Goal: Find specific page/section: Find specific page/section

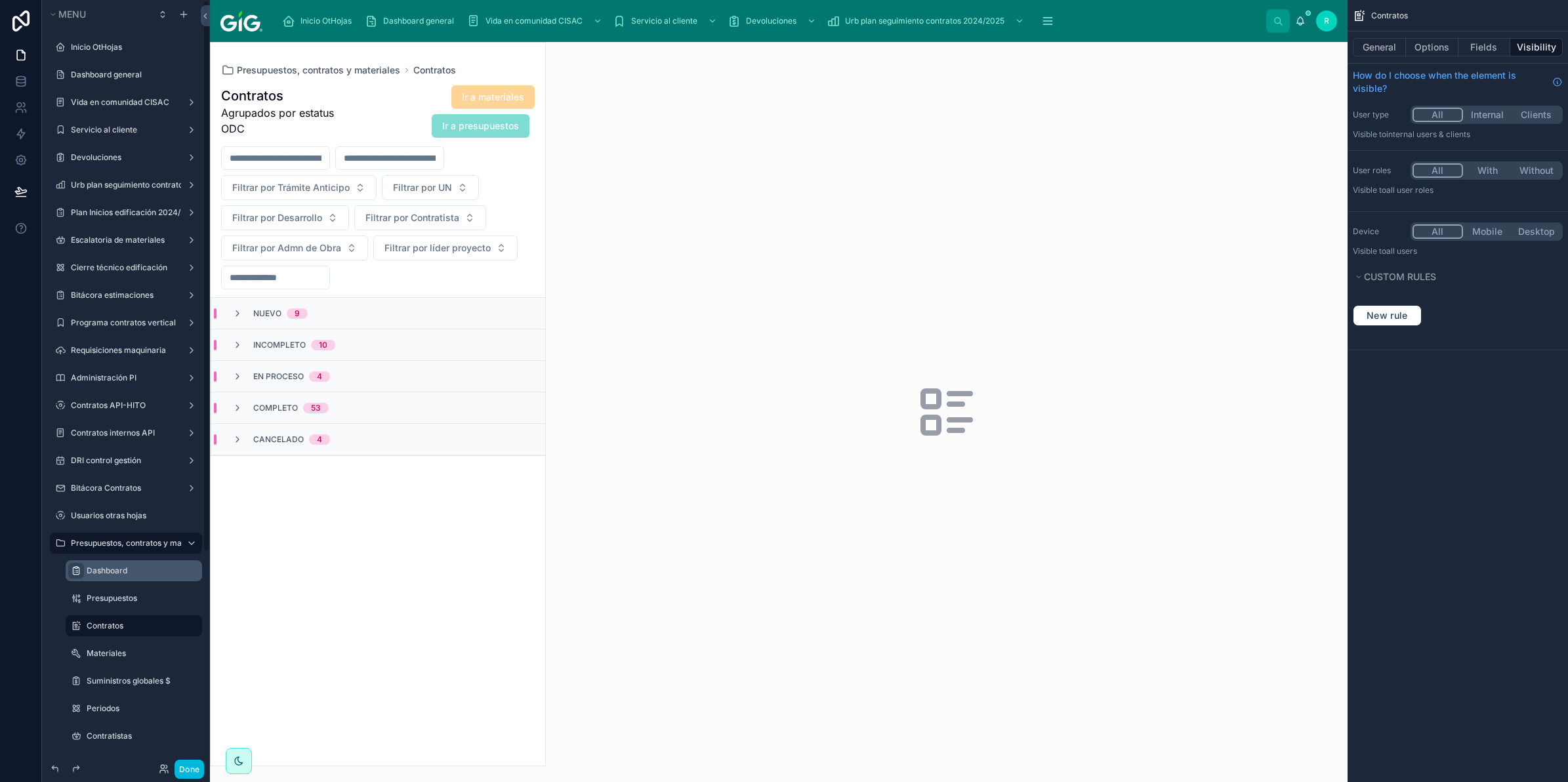
drag, startPoint x: 147, startPoint y: 419, endPoint x: 79, endPoint y: 572, distance: 167.4
click at [0, 0] on div "scrollable content" at bounding box center [0, 0] width 0 height 0
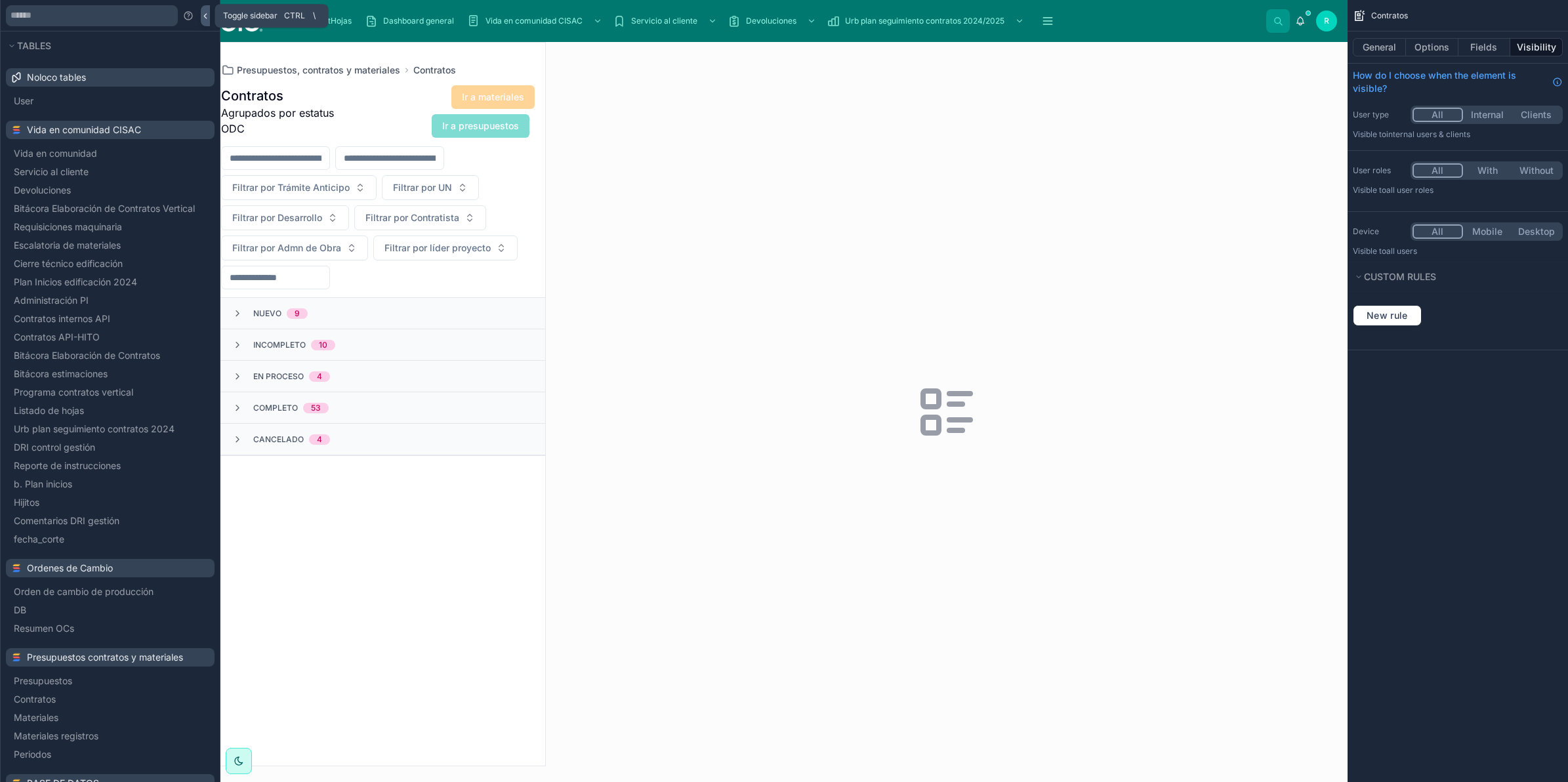
click at [204, 17] on icon at bounding box center [205, 16] width 10 height 10
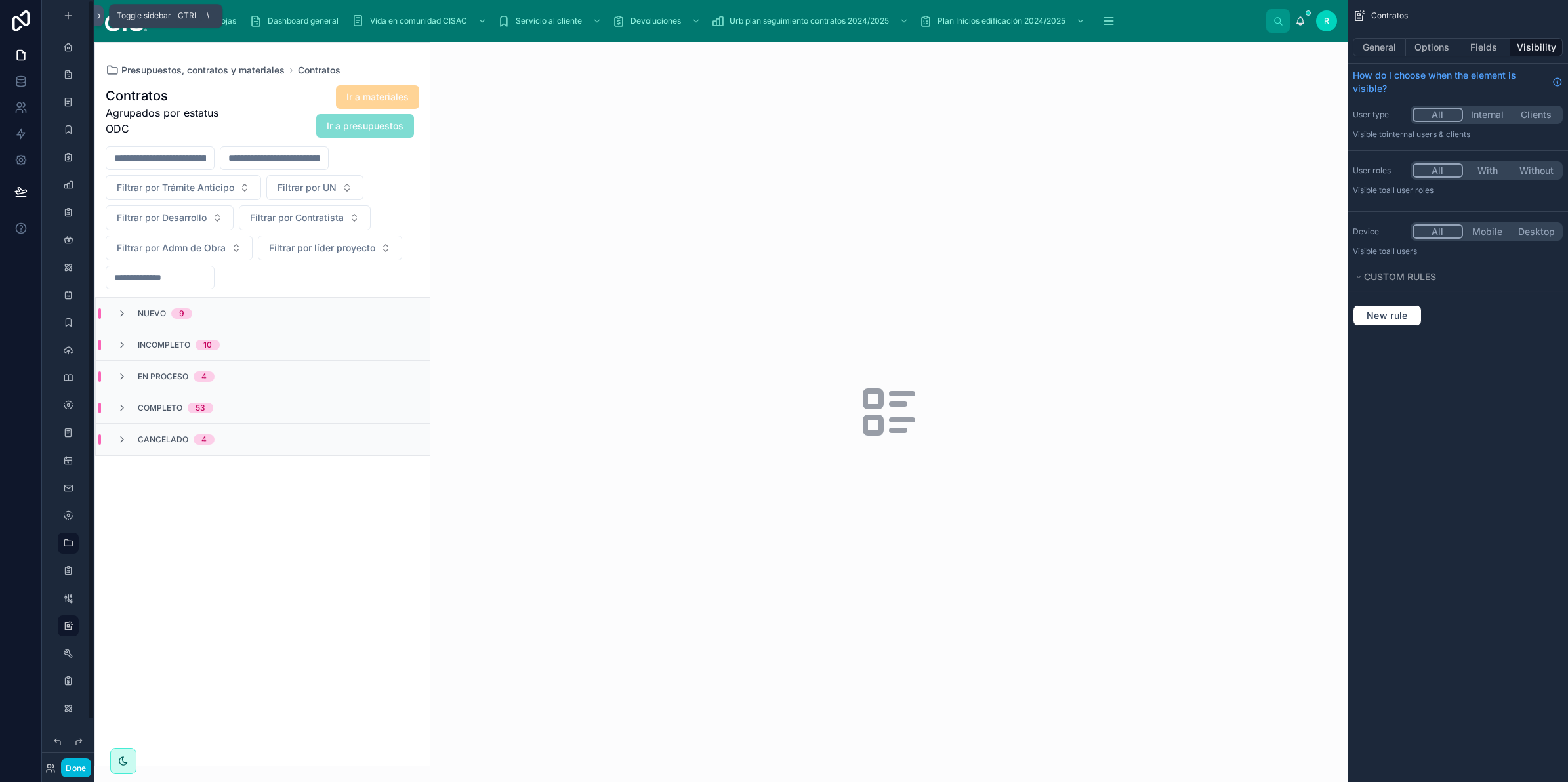
click at [100, 12] on icon at bounding box center [99, 16] width 10 height 10
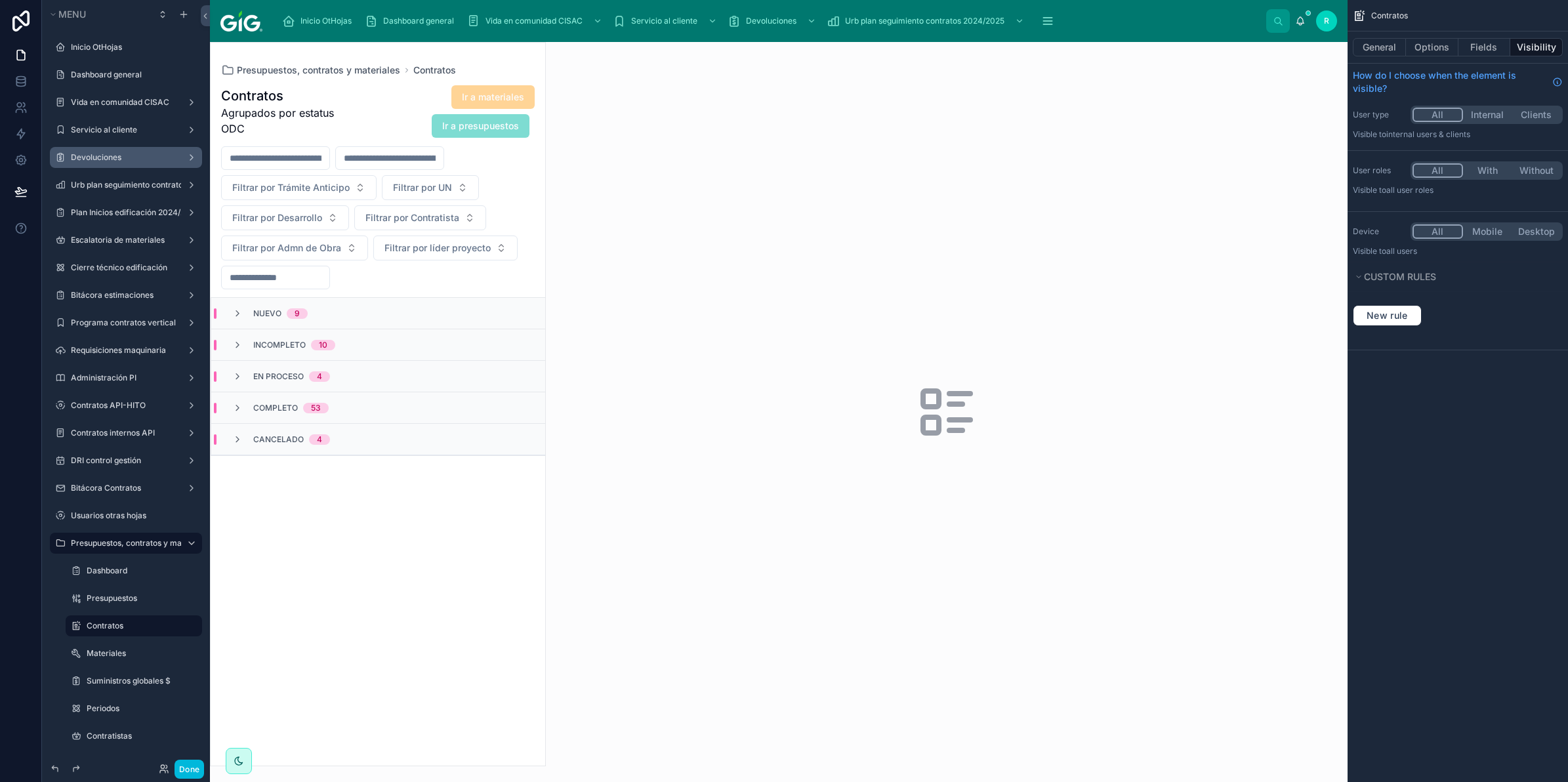
click at [110, 158] on label "Devoluciones" at bounding box center [122, 157] width 105 height 11
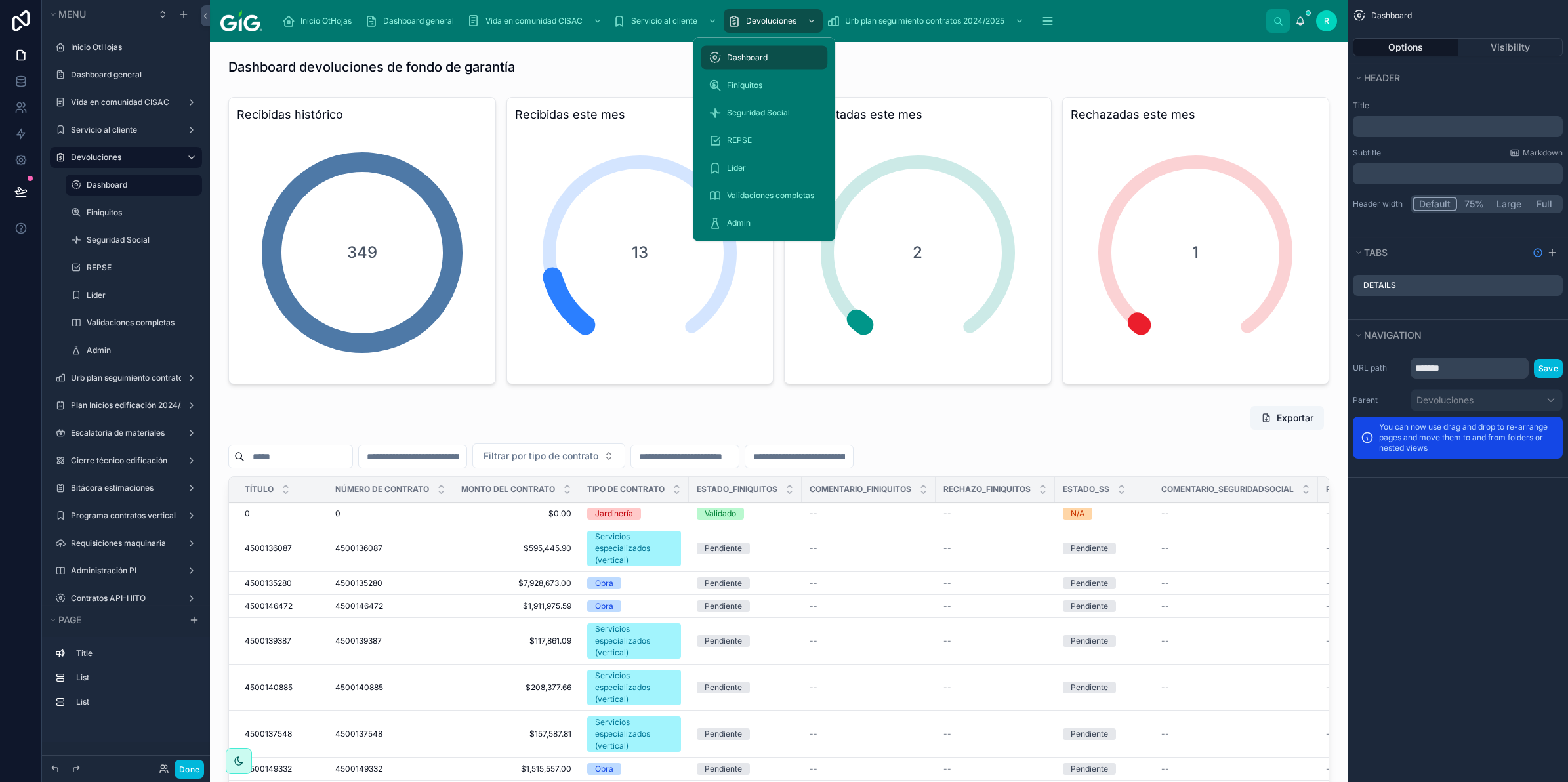
drag, startPoint x: 779, startPoint y: 18, endPoint x: 759, endPoint y: 122, distance: 105.9
click at [779, 18] on span "Devoluciones" at bounding box center [770, 20] width 50 height 11
click at [769, 86] on span "Finiquitos" at bounding box center [753, 85] width 36 height 11
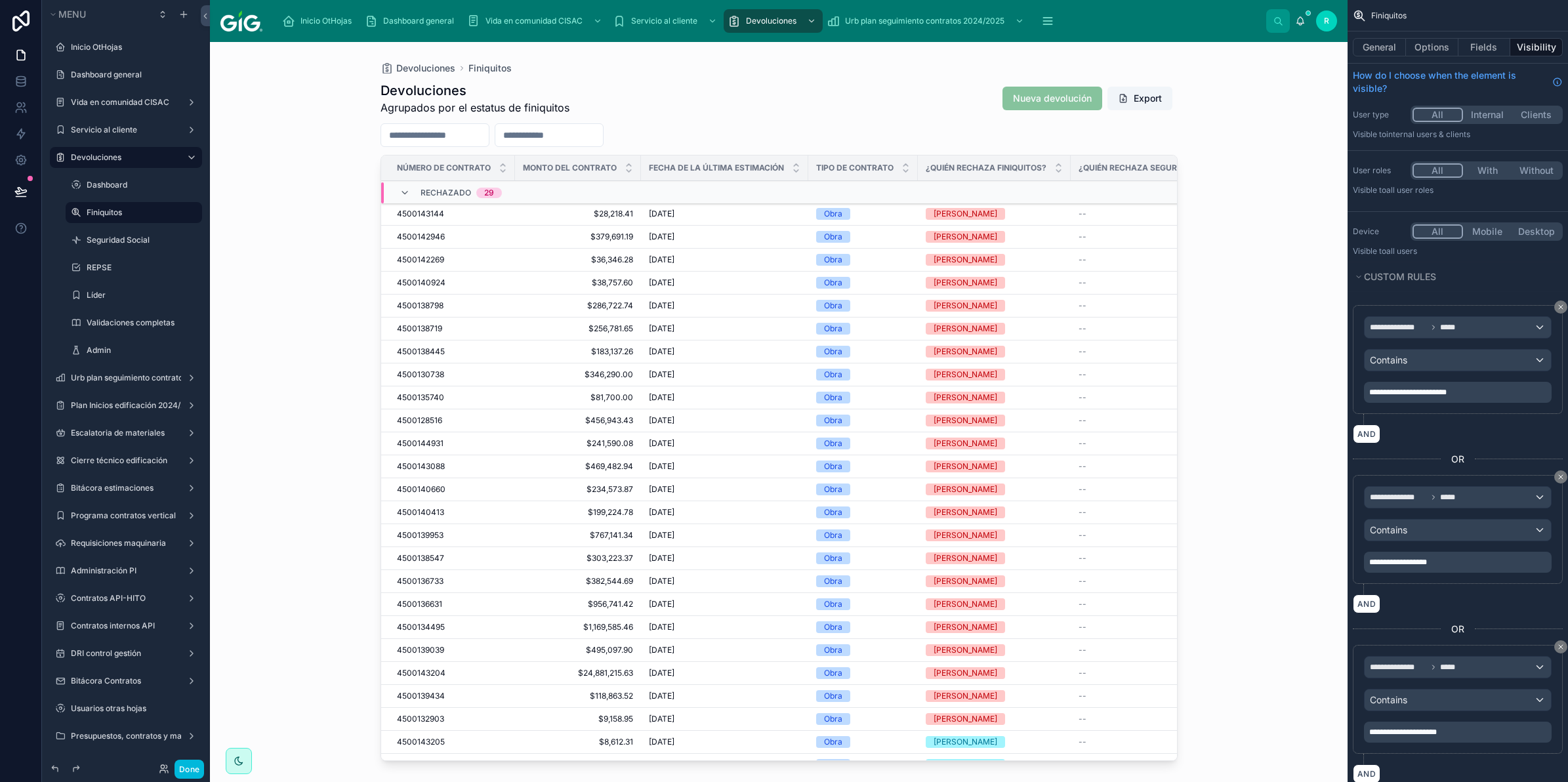
click at [232, 438] on div "Devoluciones Finiquitos Devoluciones Agrupados por el estatus de finiquitos Nue…" at bounding box center [778, 412] width 1137 height 740
click at [661, 208] on div at bounding box center [779, 404] width 839 height 724
click at [789, 213] on div "[DATE] [DATE]" at bounding box center [724, 213] width 151 height 11
